Goal: Navigation & Orientation: Find specific page/section

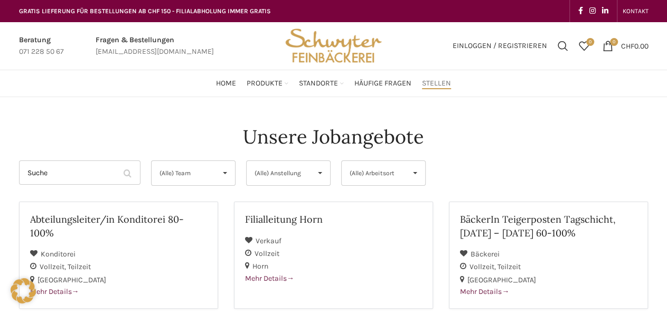
click at [432, 84] on span "Stellen" at bounding box center [436, 84] width 29 height 10
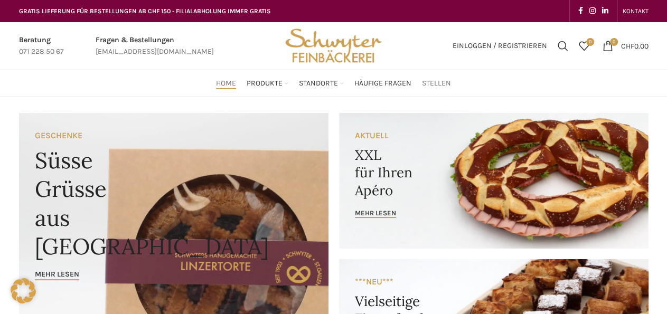
click at [435, 86] on span "Stellen" at bounding box center [436, 84] width 29 height 10
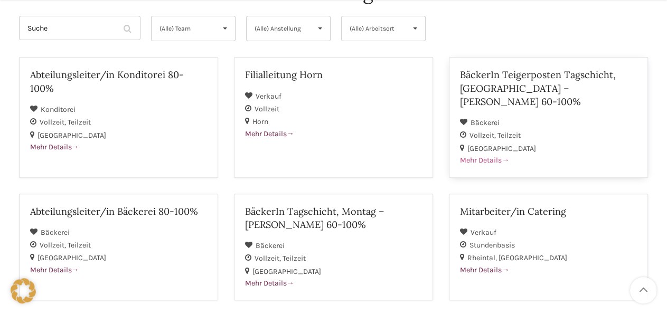
scroll to position [165, 0]
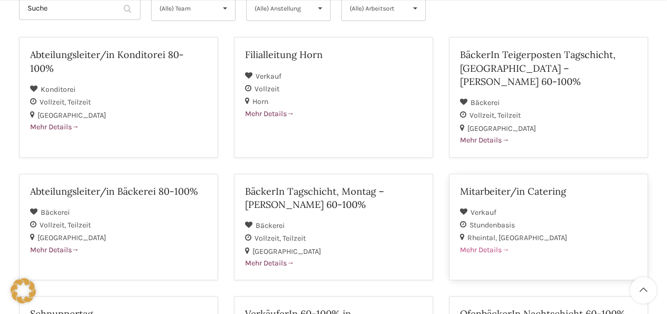
click at [496, 185] on h2 "Mitarbeiter/in Catering" at bounding box center [548, 191] width 177 height 13
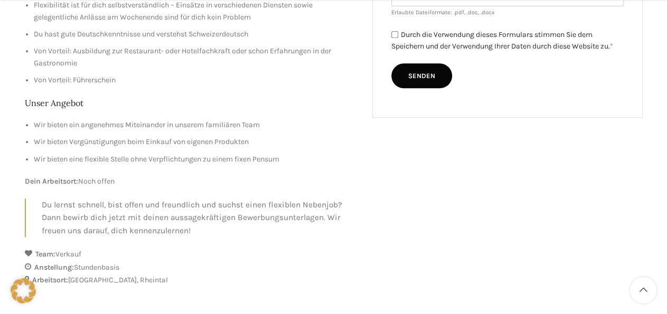
scroll to position [495, 0]
